Goal: Task Accomplishment & Management: Complete application form

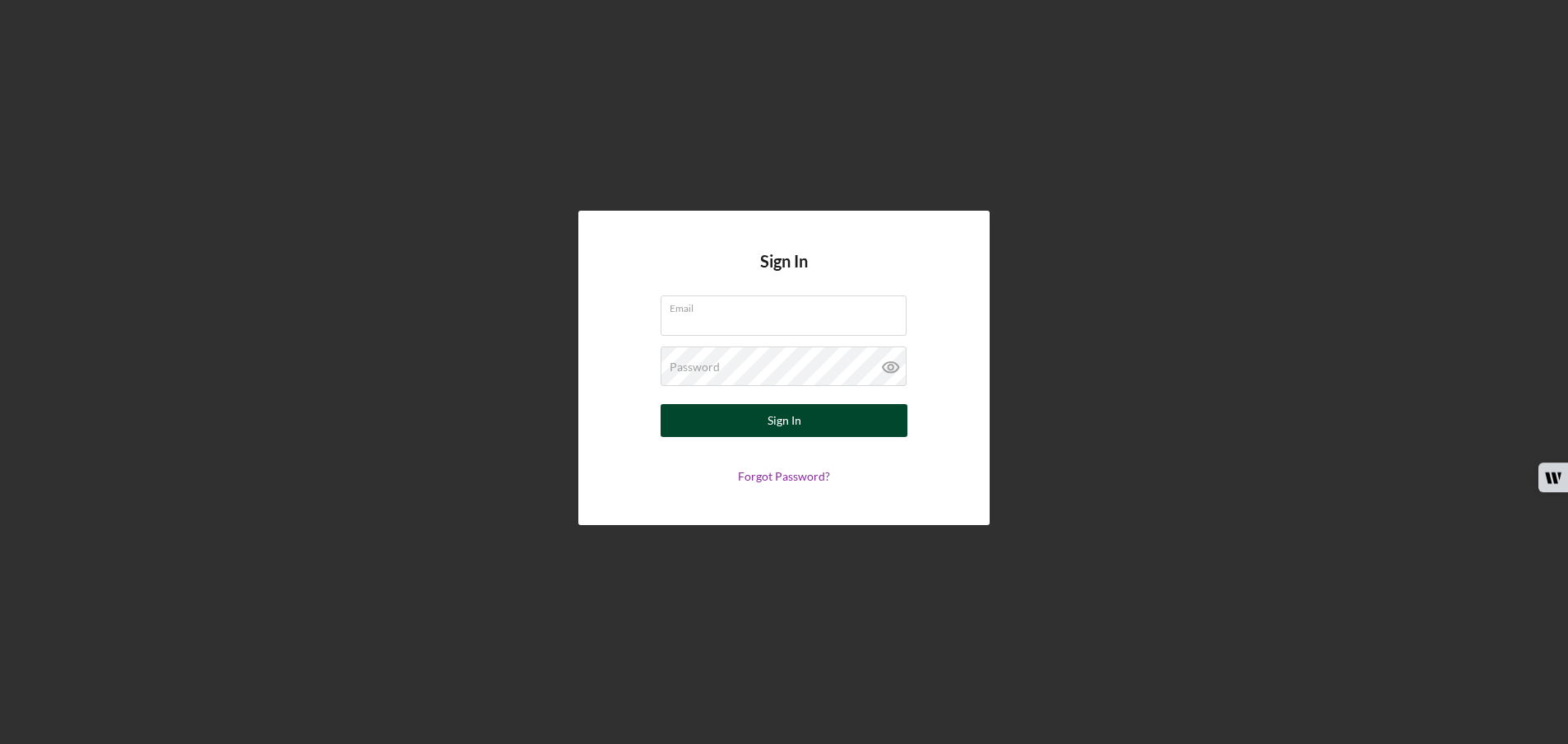
type input "[EMAIL_ADDRESS][DOMAIN_NAME]"
click at [774, 423] on div "Sign In" at bounding box center [784, 420] width 33 height 33
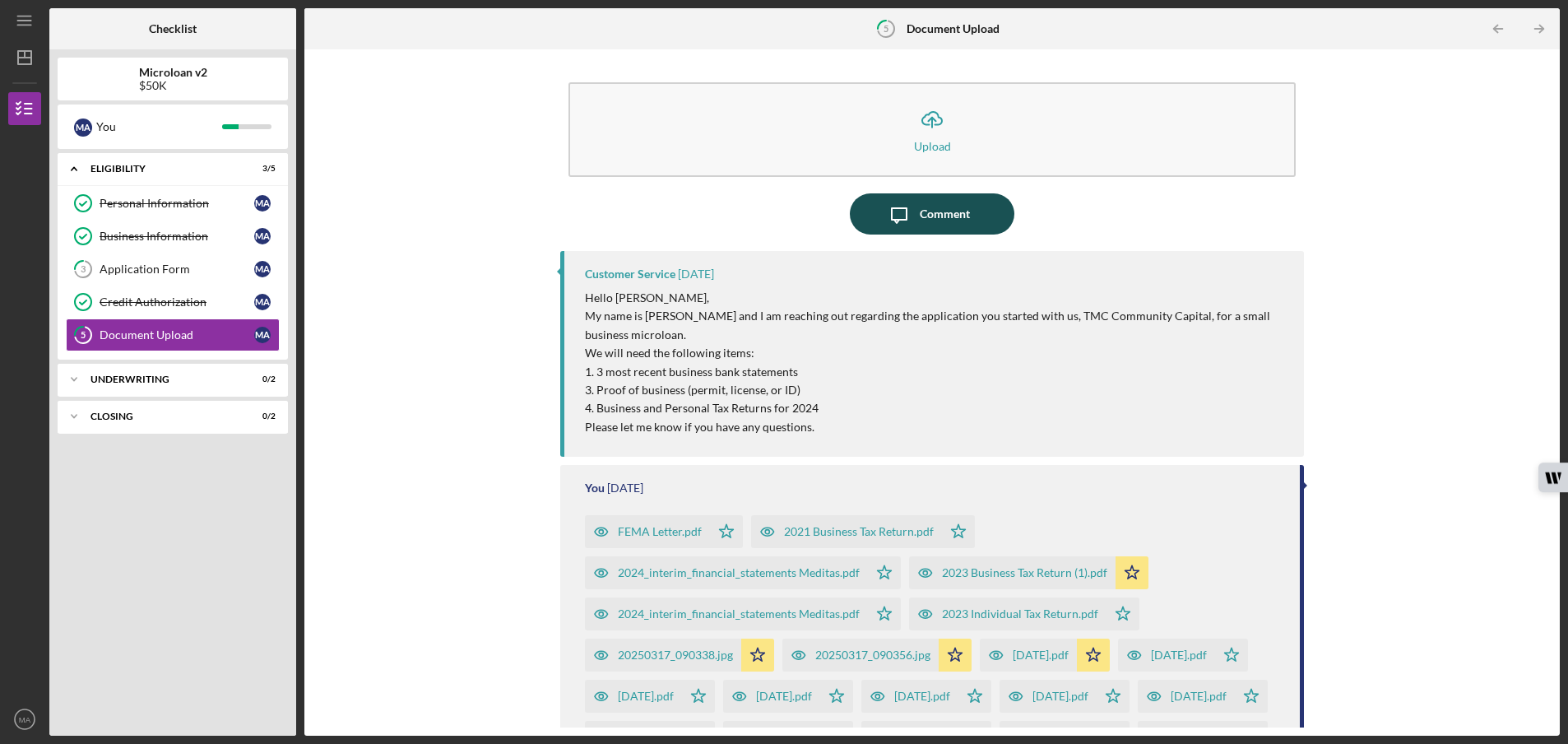
click at [920, 213] on div "Comment" at bounding box center [944, 214] width 50 height 41
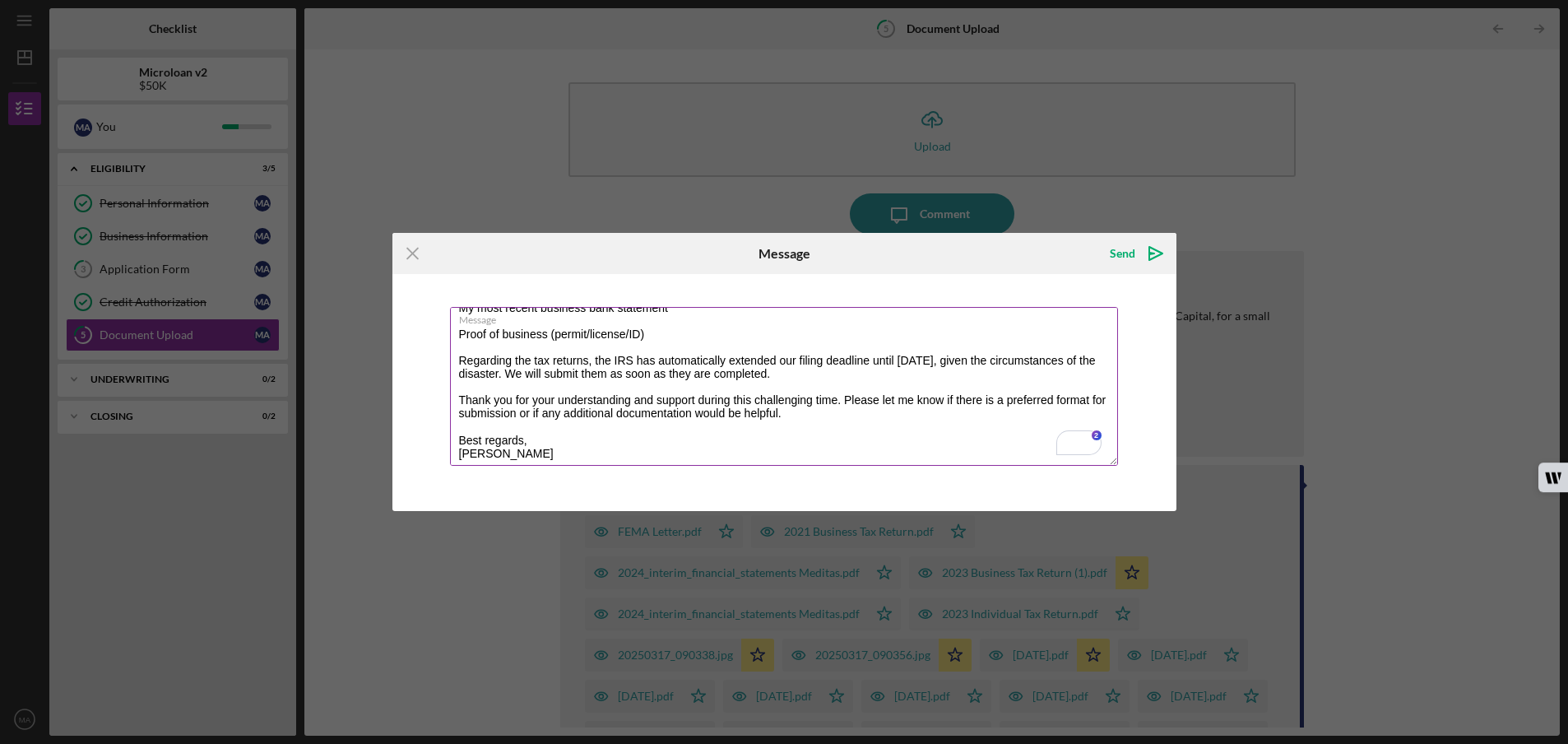
scroll to position [120, 0]
type textarea "Hello [PERSON_NAME], Our home and business were destroyed 100% in the [PERSON_N…"
click at [1122, 253] on div "Send" at bounding box center [1122, 253] width 26 height 33
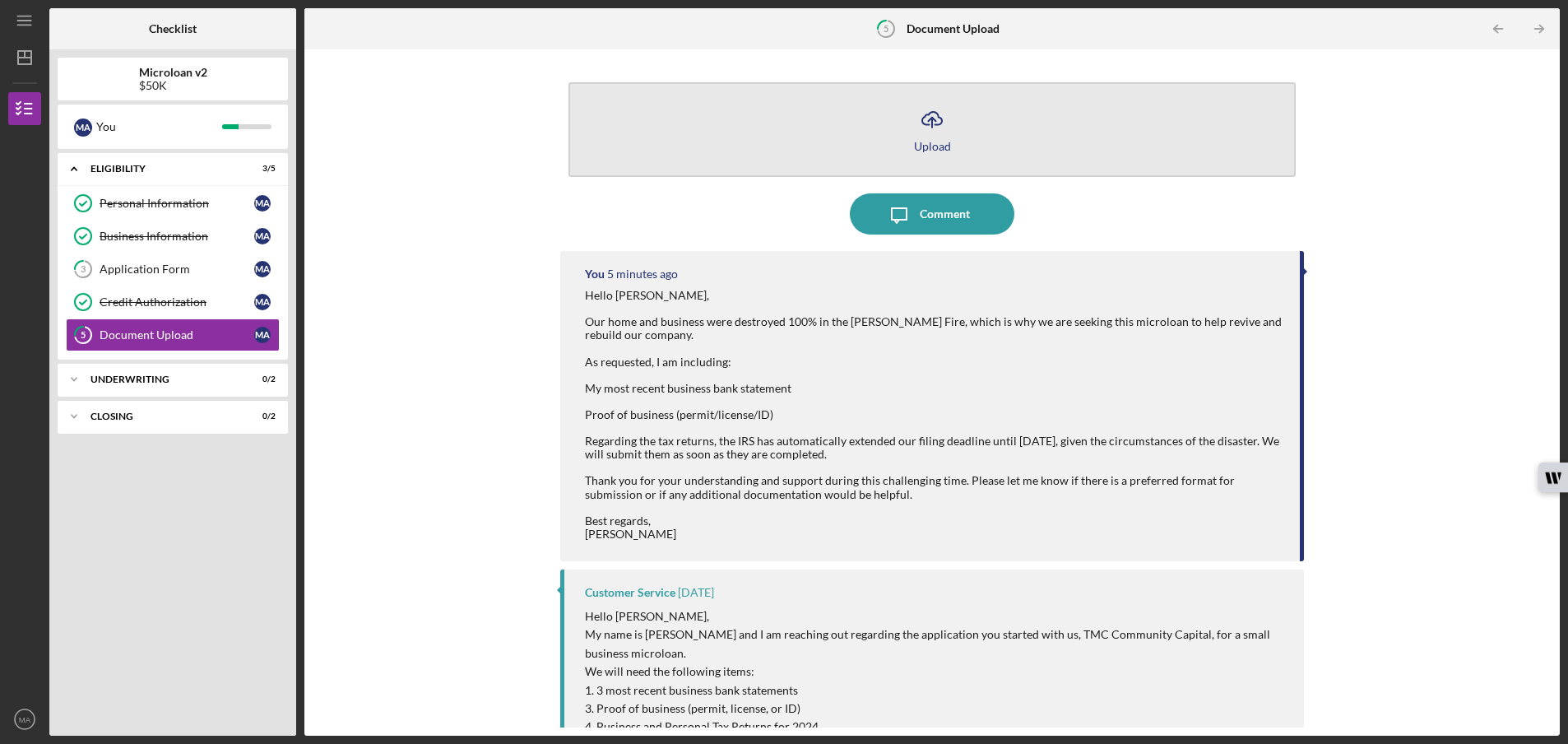
click at [924, 141] on div "Upload" at bounding box center [933, 146] width 37 height 12
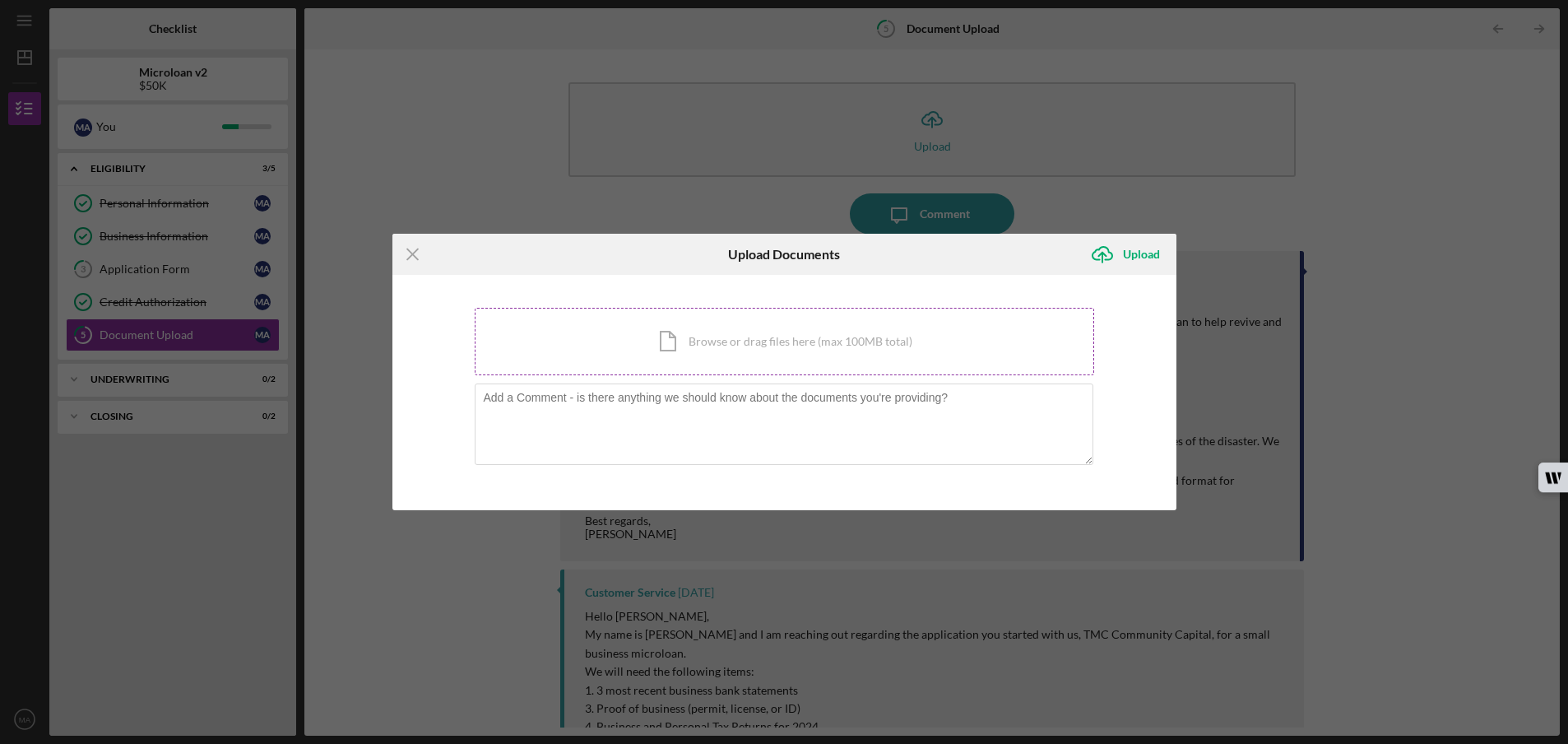
click at [687, 337] on div "Icon/Document Browse or drag files here (max 100MB total) Tap to choose files o…" at bounding box center [784, 342] width 619 height 68
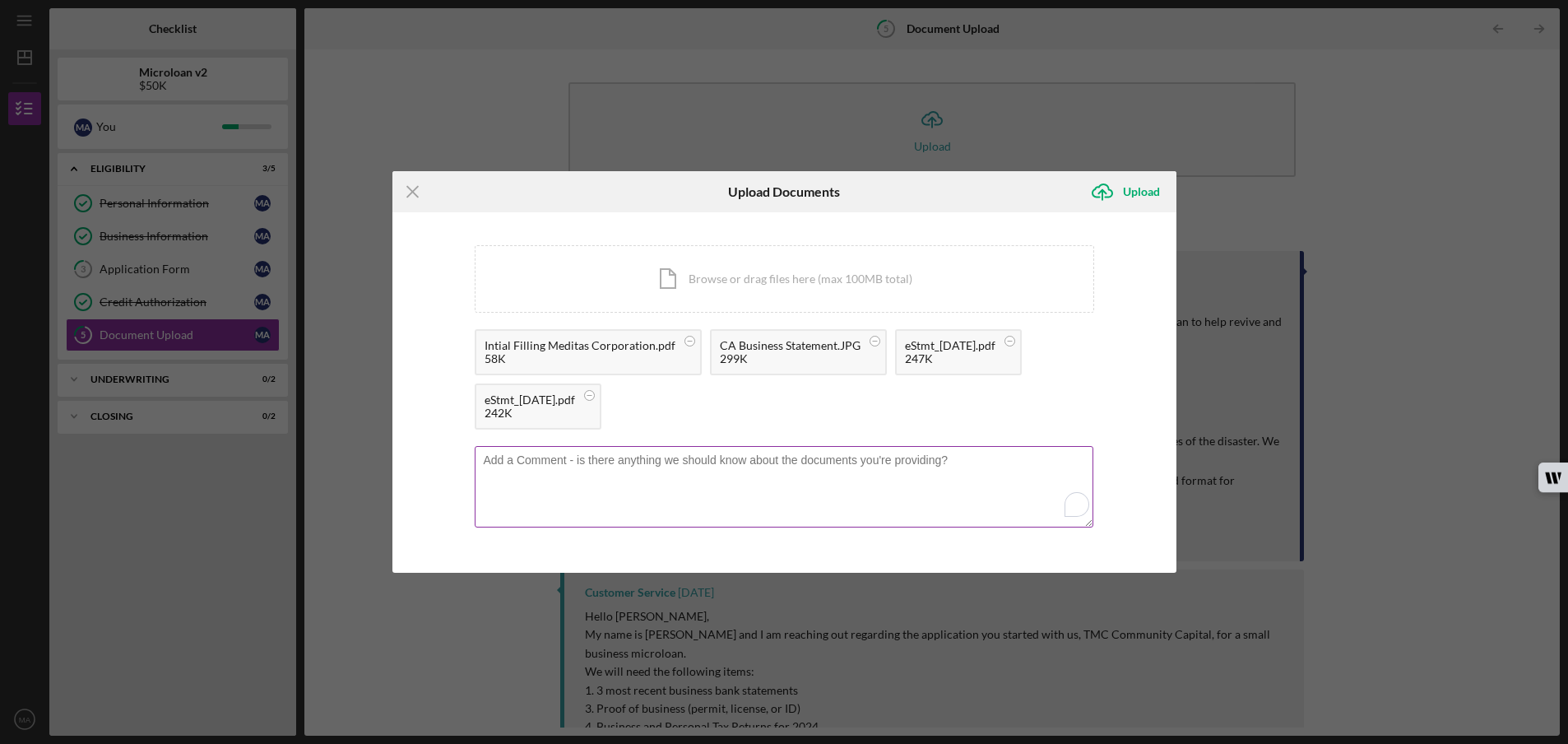
click at [514, 462] on textarea "To enrich screen reader interactions, please activate Accessibility in Grammarl…" at bounding box center [783, 487] width 619 height 81
type textarea "Requested documents"
click at [1144, 187] on div "Upload" at bounding box center [1141, 191] width 37 height 33
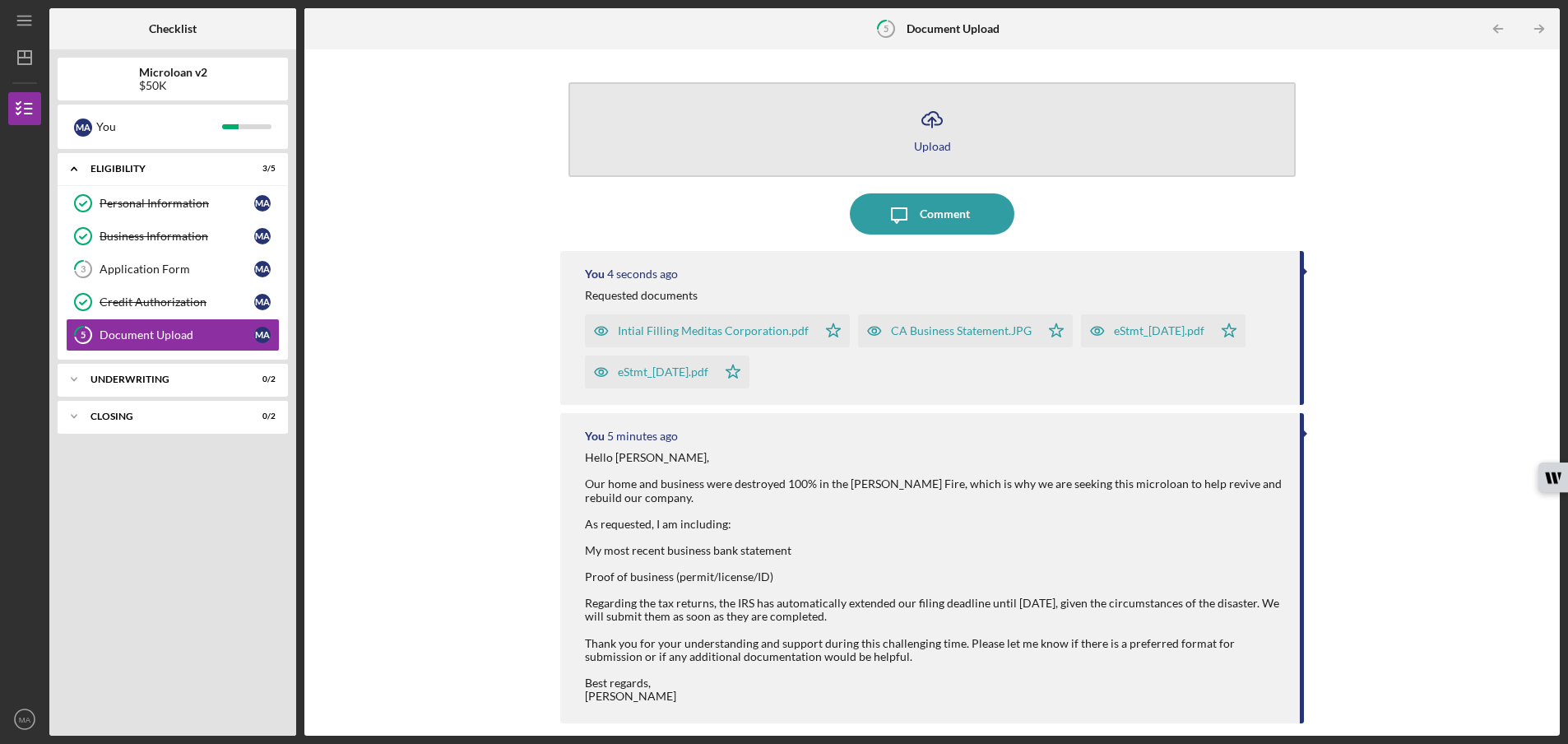
click at [931, 146] on div "Upload" at bounding box center [933, 146] width 37 height 12
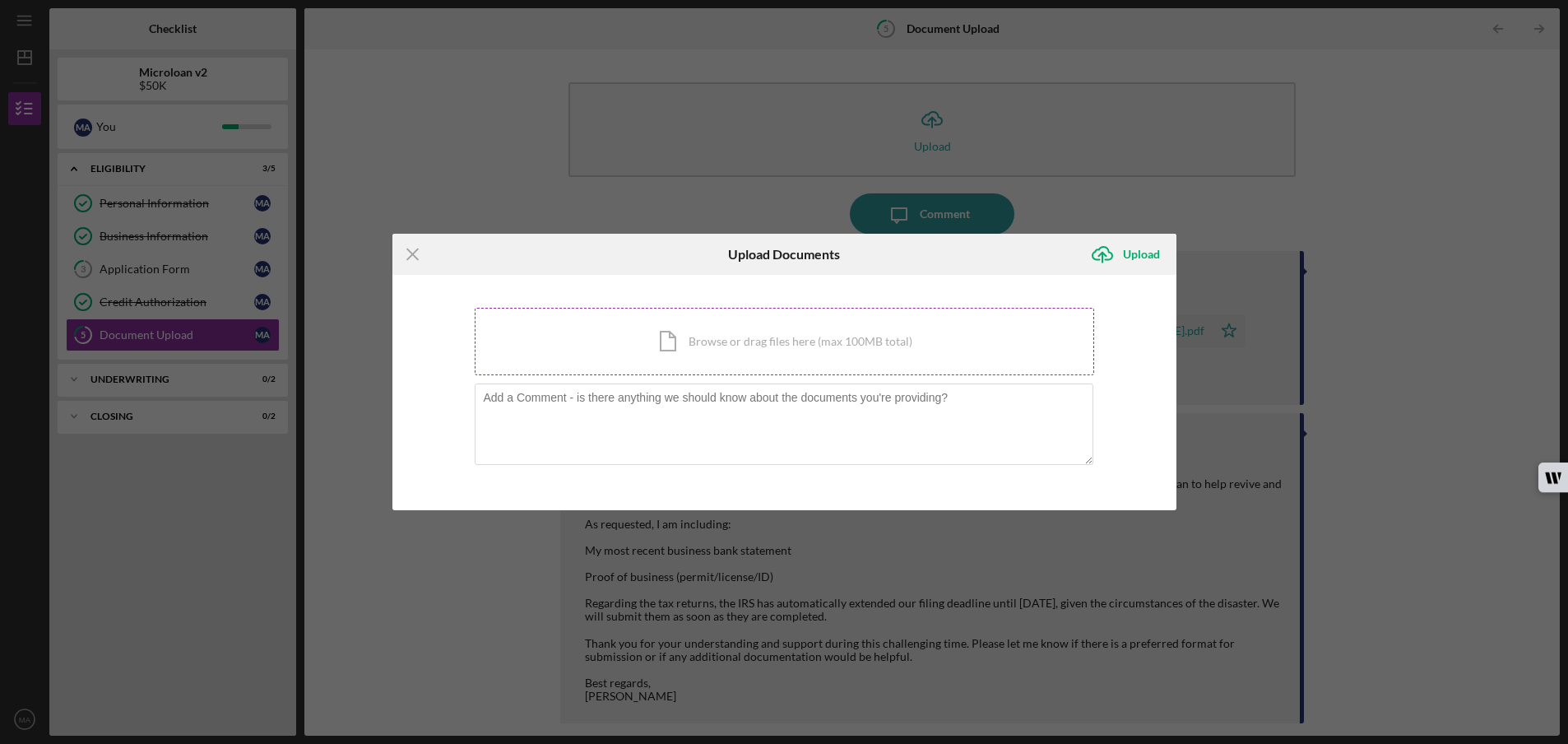
click at [728, 336] on div "Icon/Document Browse or drag files here (max 100MB total) Tap to choose files o…" at bounding box center [784, 342] width 619 height 68
click at [770, 343] on div "Icon/Document Browse or drag files here (max 100MB total) Tap to choose files o…" at bounding box center [784, 342] width 619 height 68
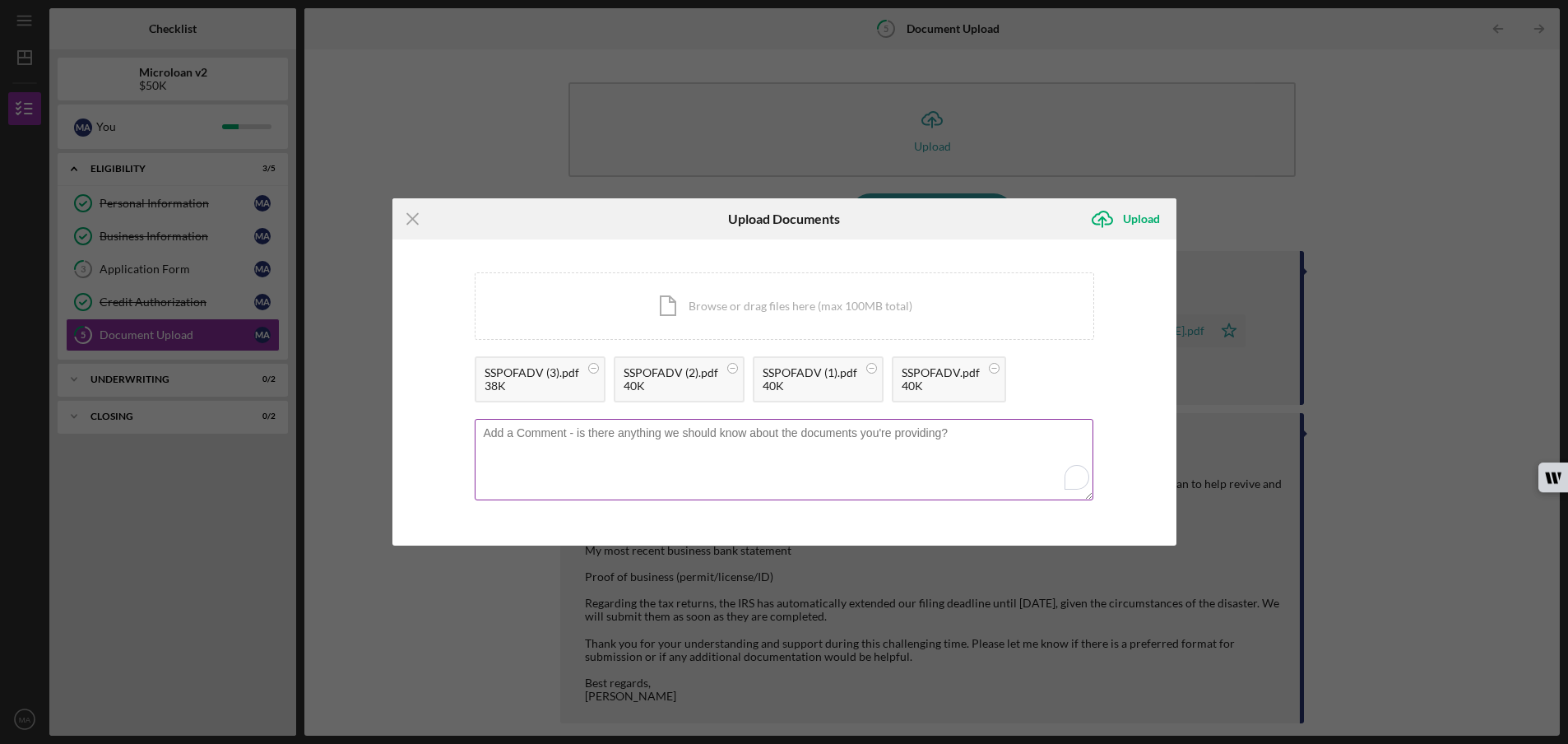
click at [600, 451] on textarea "To enrich screen reader interactions, please activate Accessibility in Grammarl…" at bounding box center [783, 460] width 619 height 81
type textarea "My personal Income"
click at [1128, 220] on div "Upload" at bounding box center [1141, 218] width 37 height 33
